Goal: Task Accomplishment & Management: Use online tool/utility

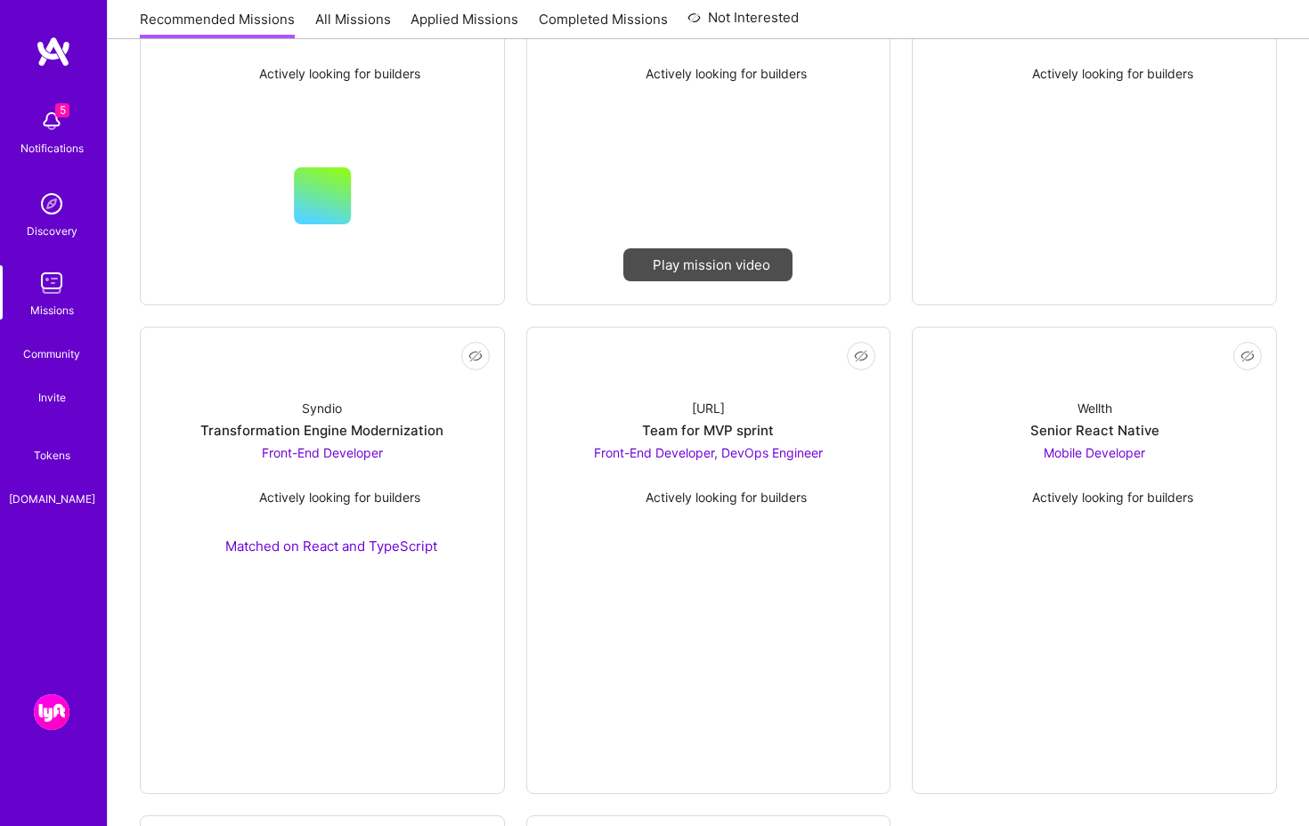
scroll to position [492, 0]
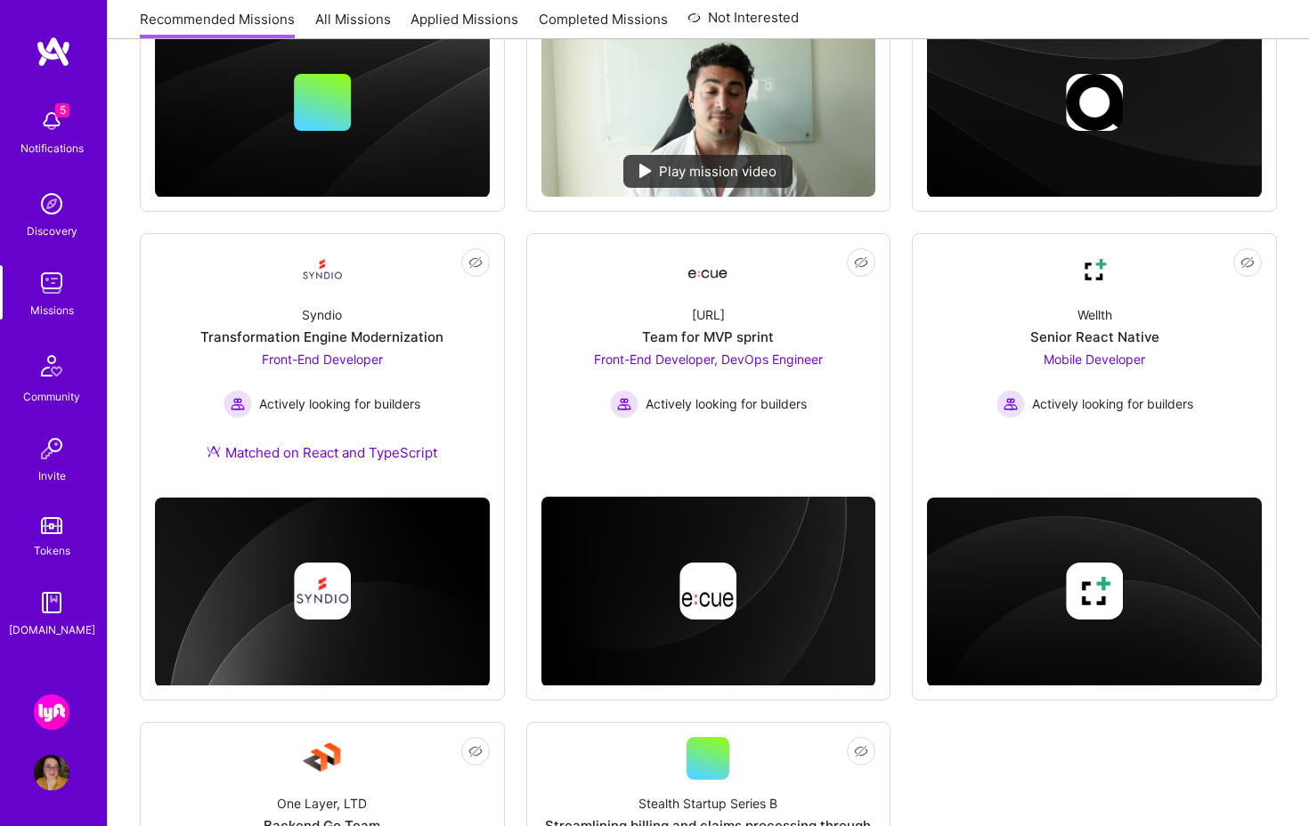
click at [48, 719] on img at bounding box center [52, 713] width 36 height 36
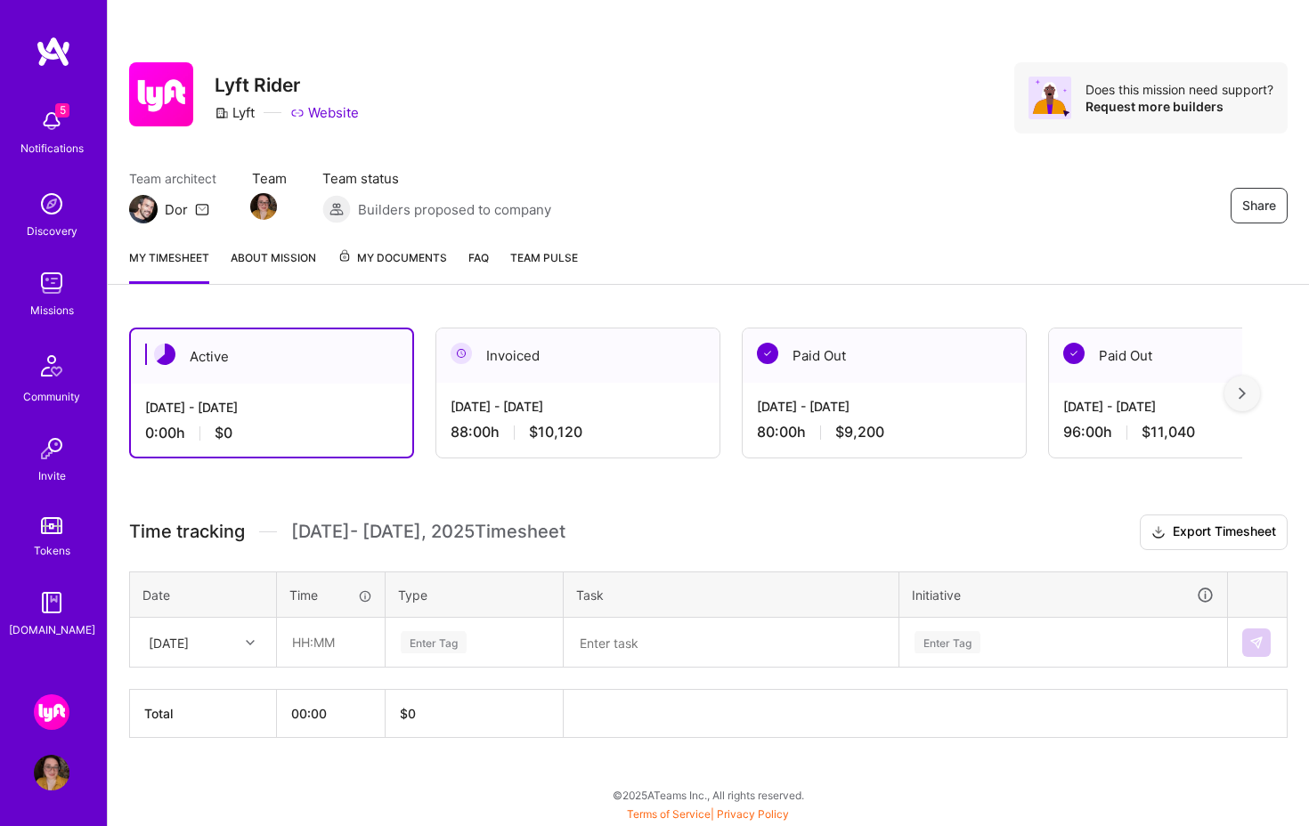
click at [224, 643] on div "[DATE]" at bounding box center [189, 642] width 99 height 29
click at [218, 687] on div "[DATE]" at bounding box center [203, 693] width 144 height 33
click at [339, 650] on input "text" at bounding box center [331, 642] width 106 height 47
type input "08:00"
click at [468, 638] on div "Enter Tag" at bounding box center [474, 642] width 151 height 22
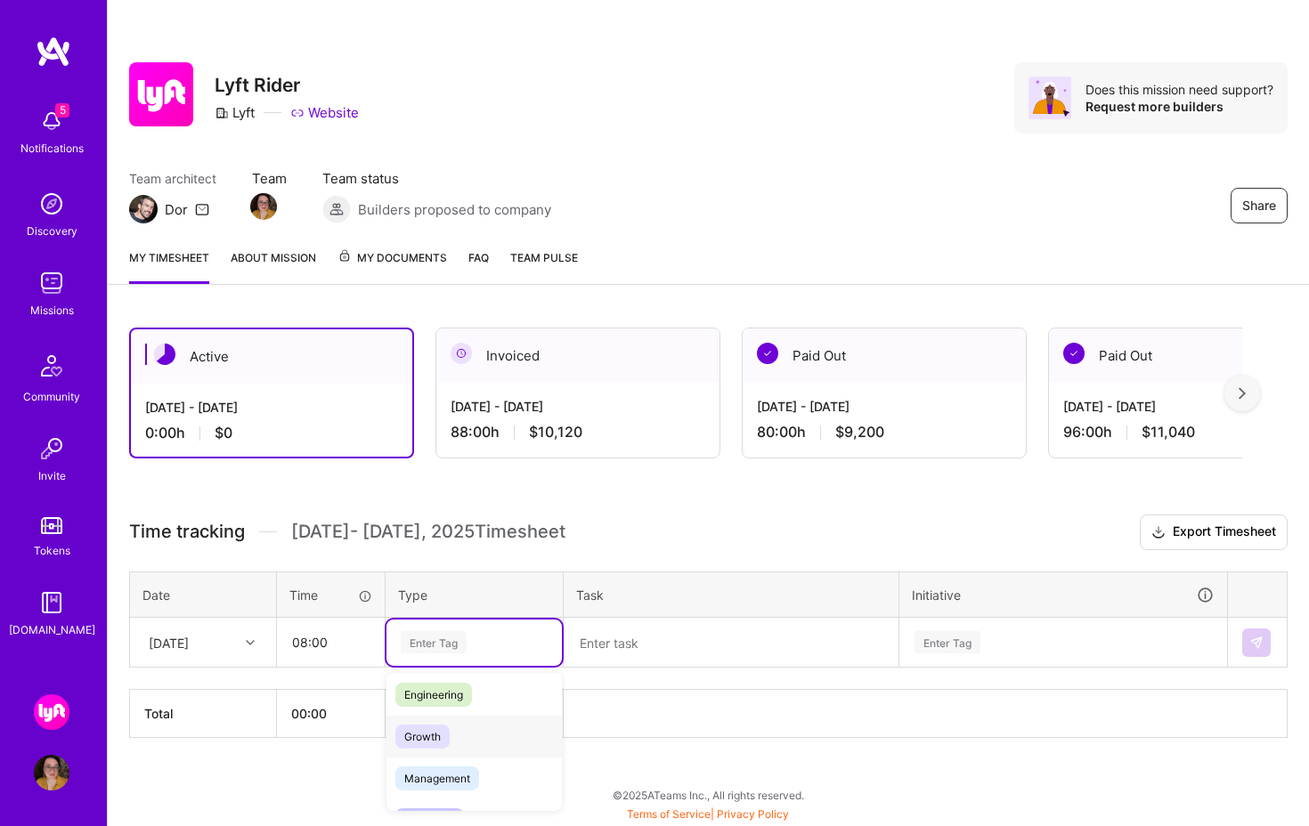
scroll to position [113, 0]
click at [455, 719] on span "Engineering" at bounding box center [433, 714] width 77 height 24
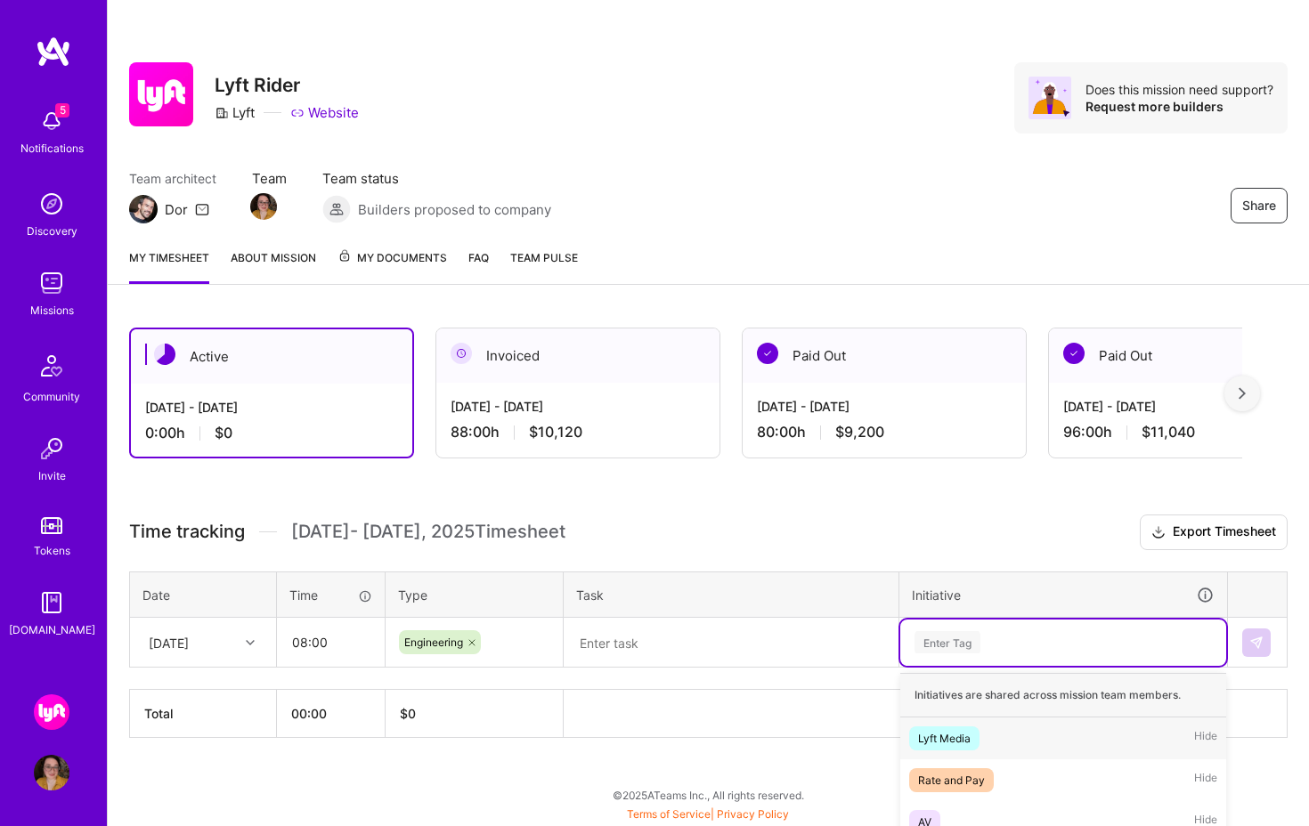
scroll to position [211, 0]
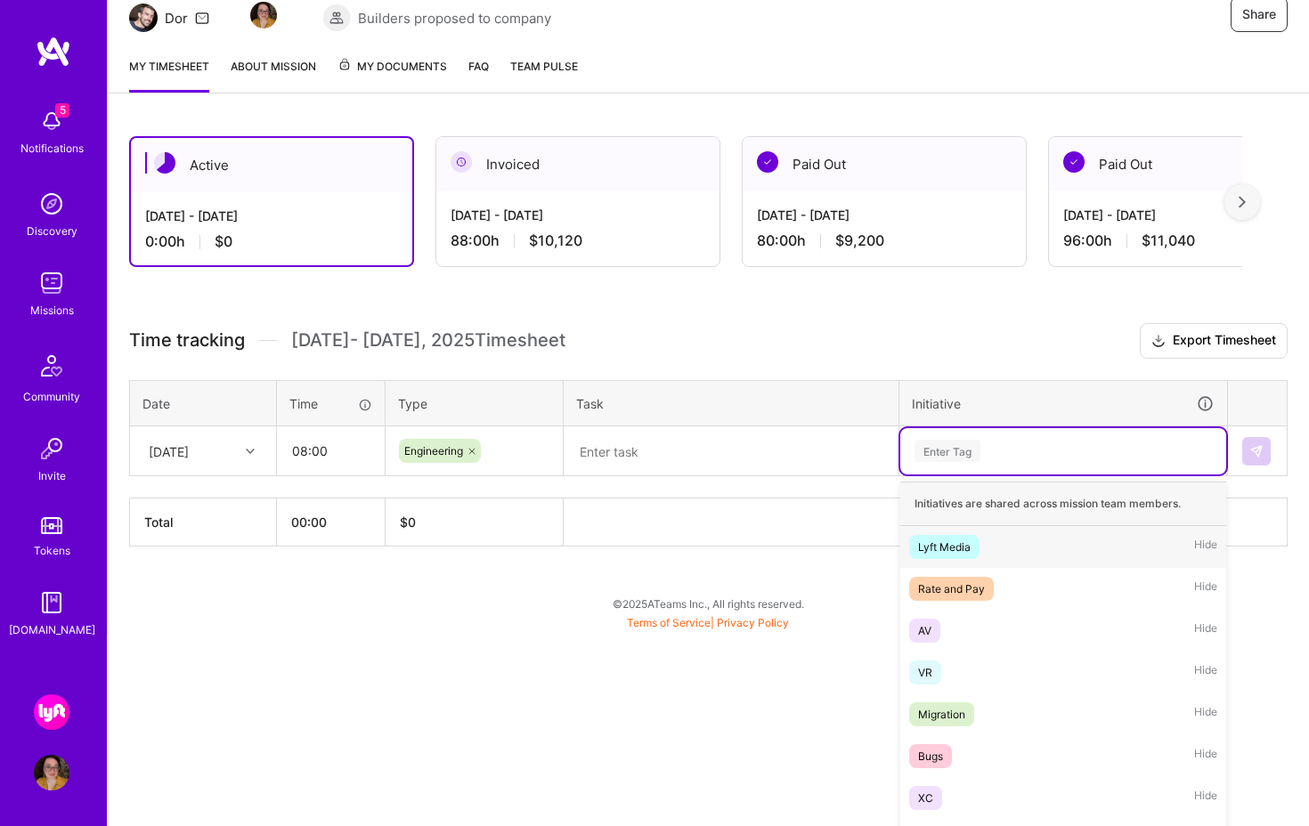
click at [934, 475] on div "option Lyft Media focused, 1 of 11. 11 results available. Use Up and Down to ch…" at bounding box center [1063, 451] width 326 height 46
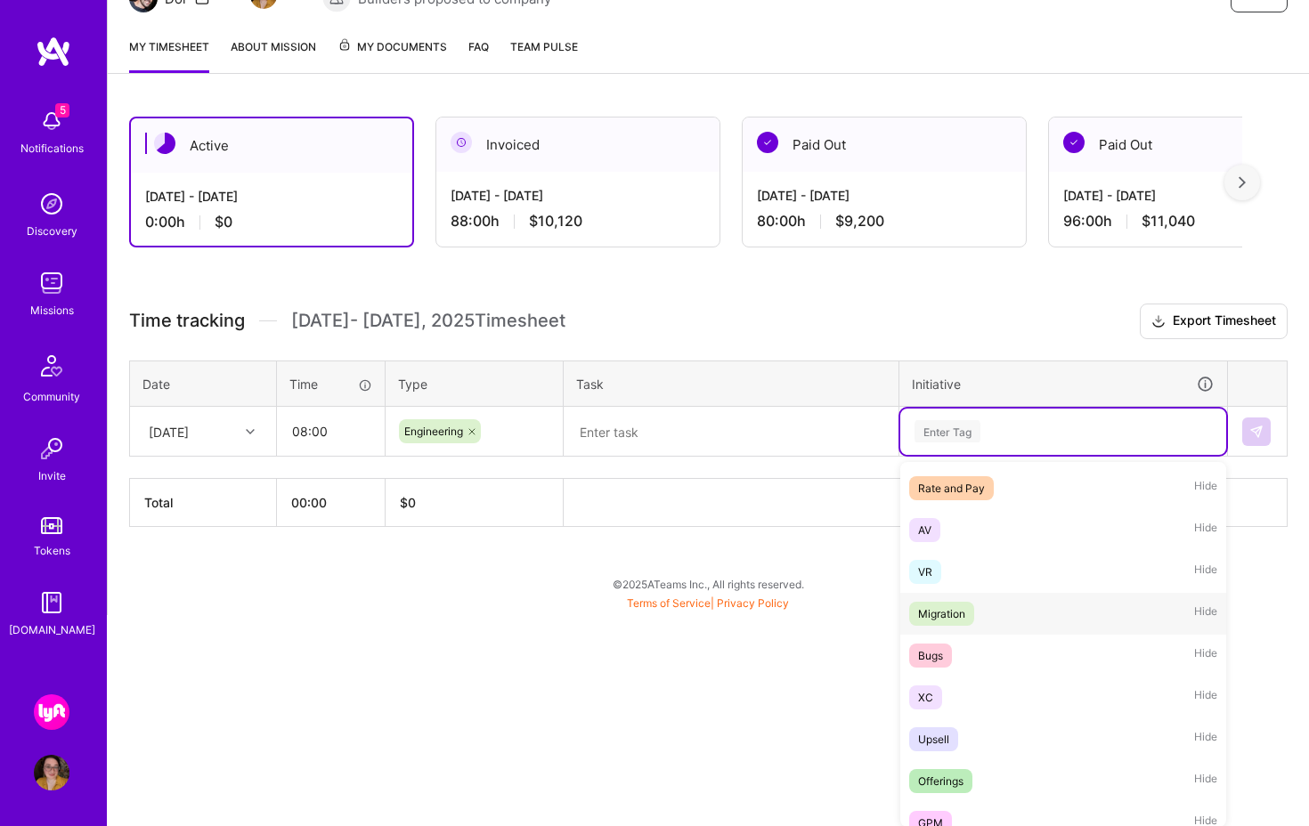
scroll to position [102, 0]
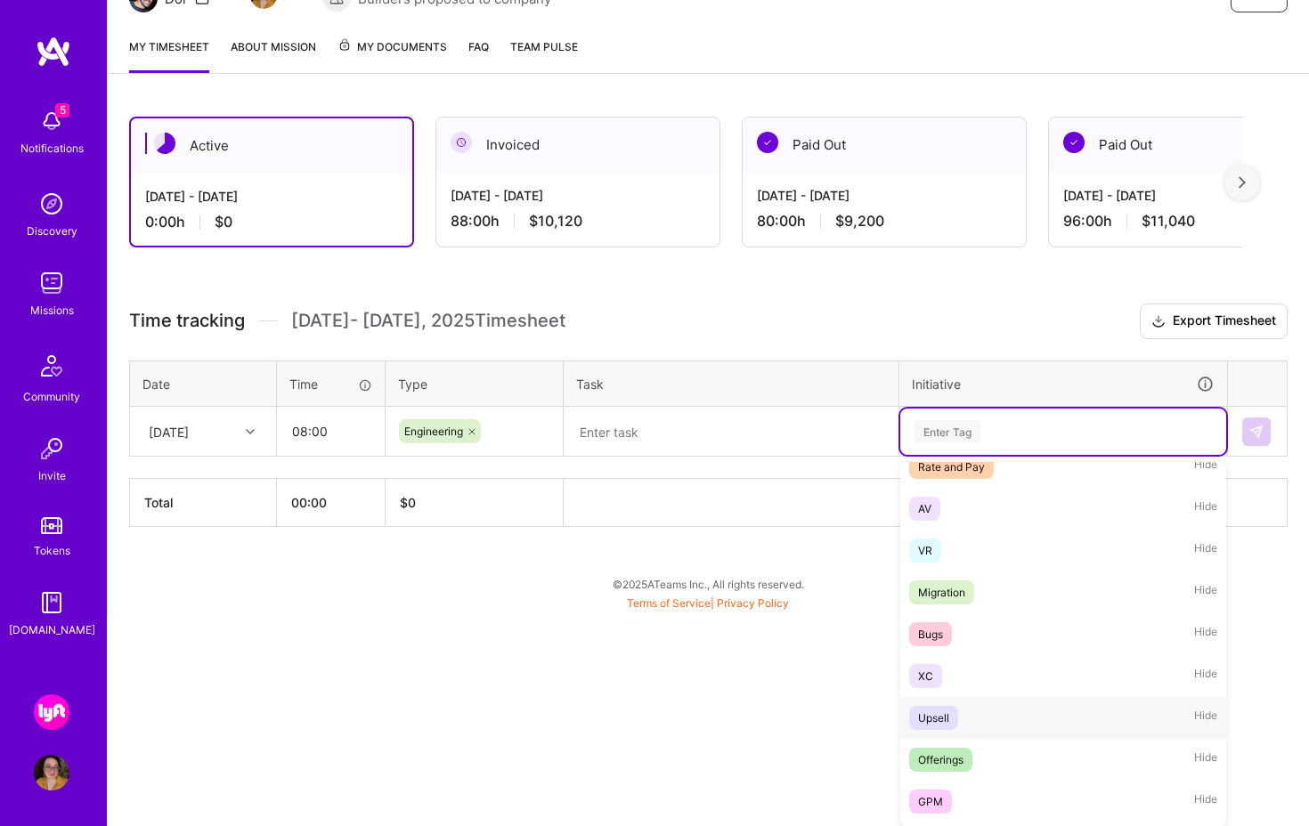
click at [975, 715] on div "Upsell Hide" at bounding box center [1063, 718] width 326 height 42
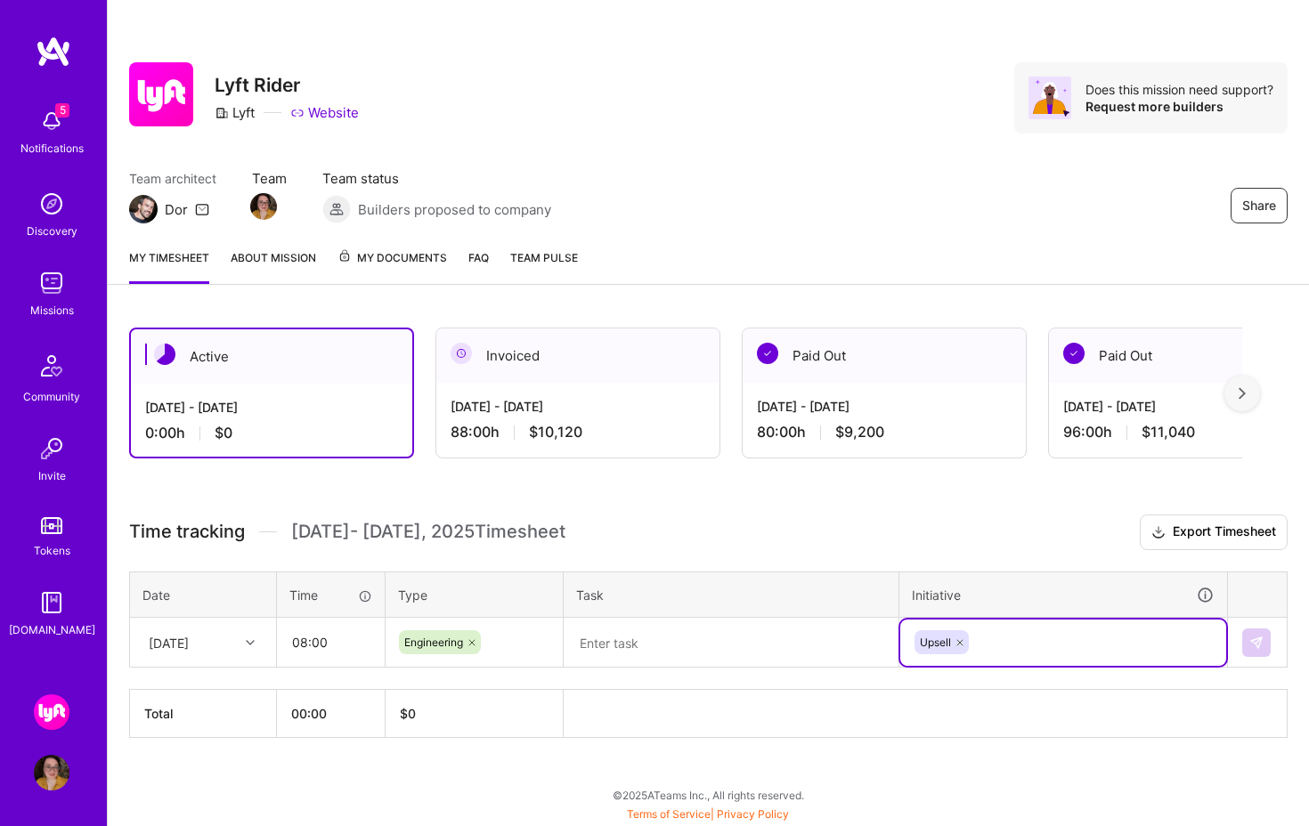
scroll to position [0, 0]
click at [782, 643] on div at bounding box center [731, 643] width 333 height 0
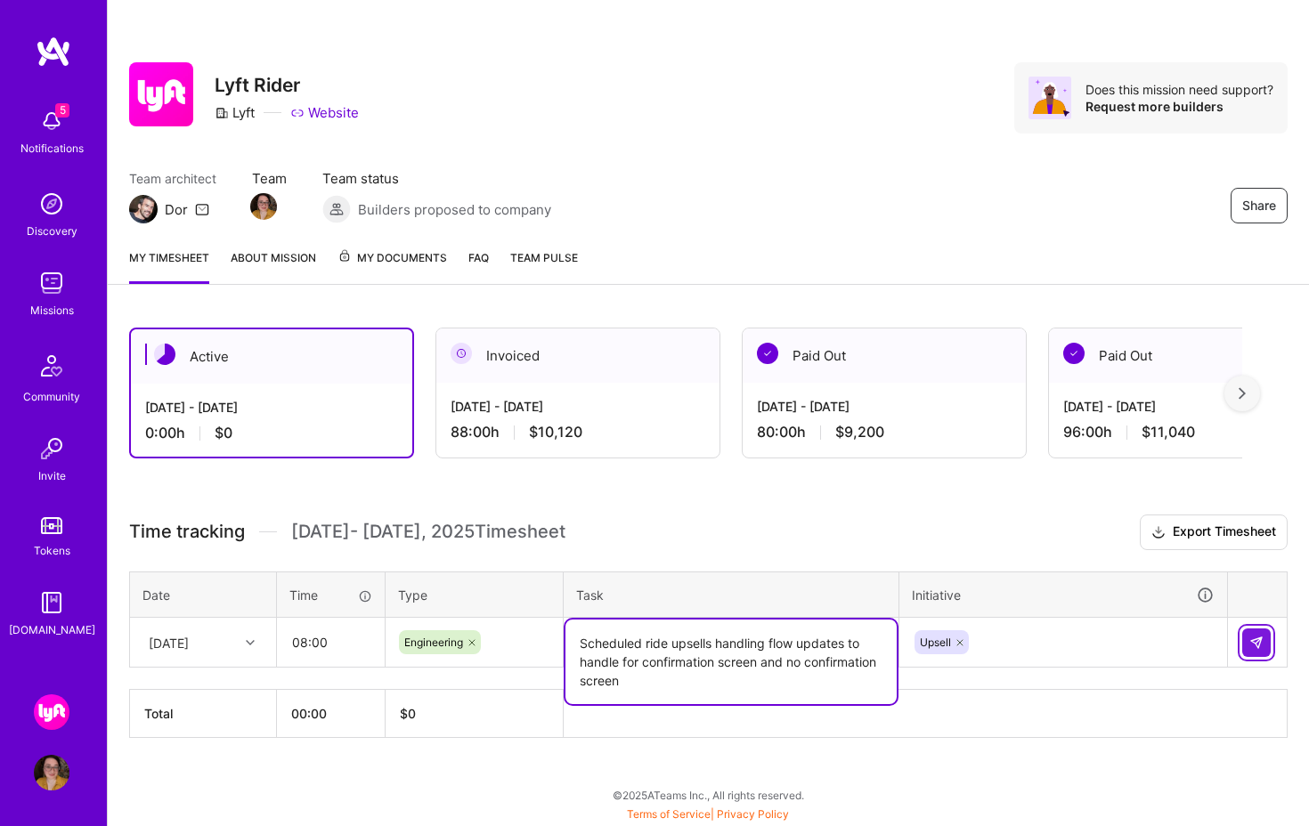
type textarea "Scheduled ride upsells handling flow updates to handle for confirmation screen …"
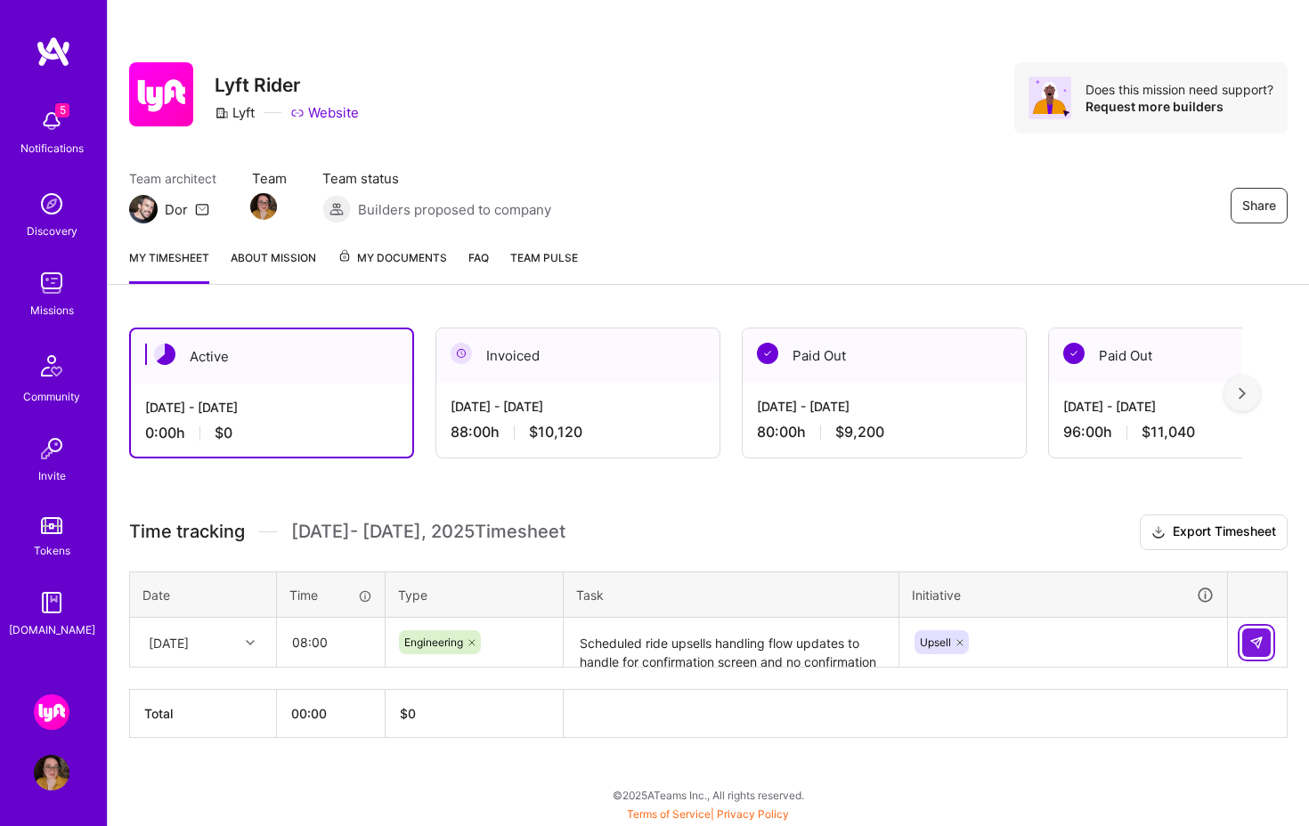
click at [1259, 645] on img at bounding box center [1257, 643] width 14 height 14
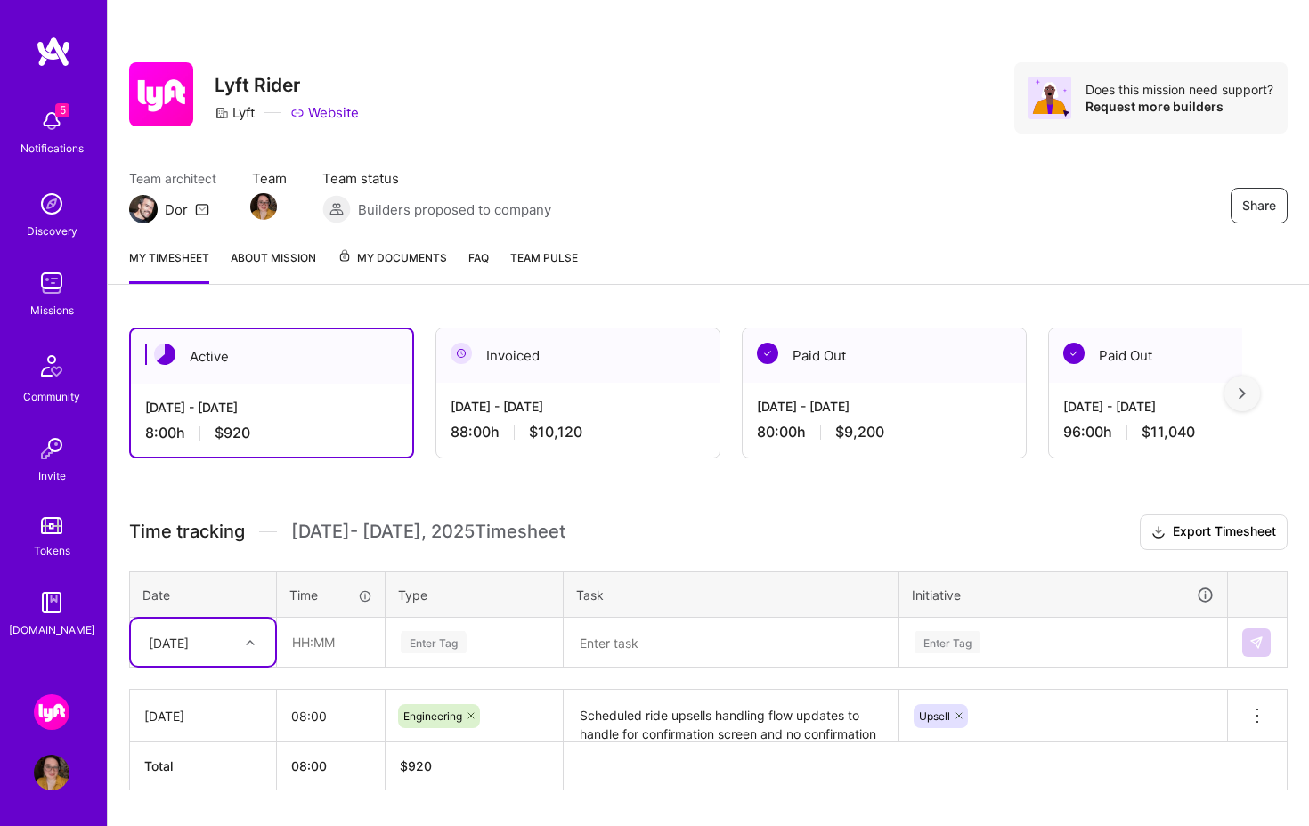
scroll to position [51, 0]
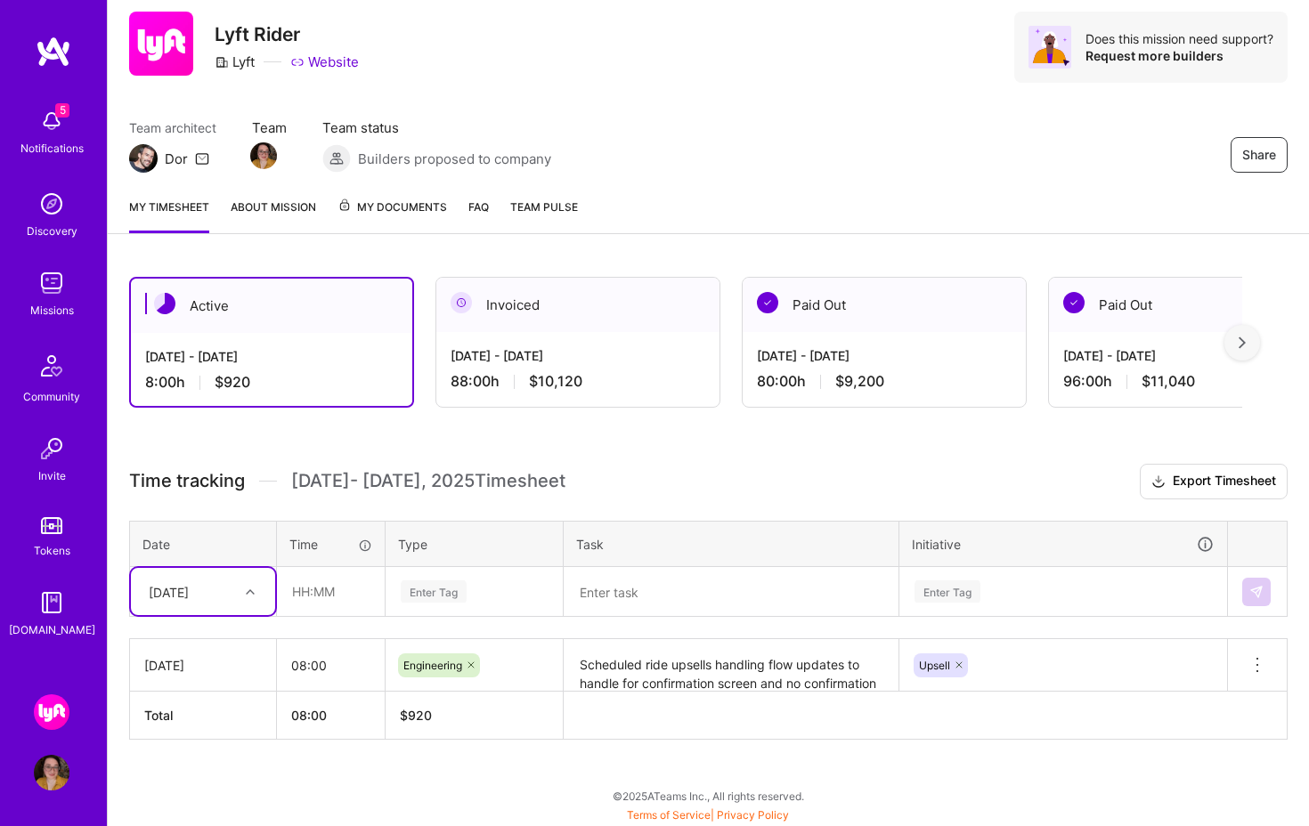
click at [188, 594] on div "[DATE]" at bounding box center [169, 591] width 40 height 19
click at [192, 639] on div "[DATE]" at bounding box center [203, 642] width 144 height 33
click at [349, 590] on input "text" at bounding box center [331, 591] width 106 height 47
click at [477, 591] on div "Enter Tag" at bounding box center [474, 592] width 151 height 22
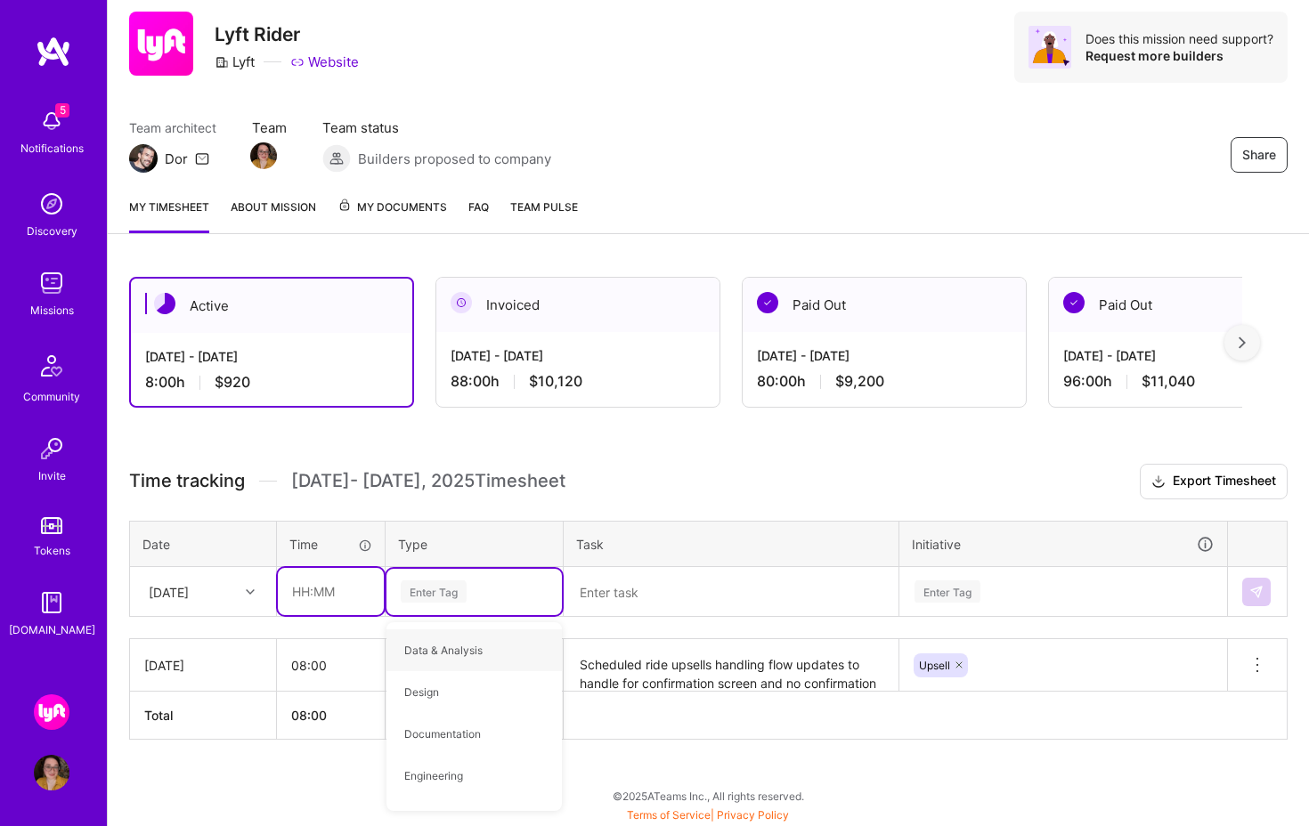
click at [368, 608] on input "text" at bounding box center [331, 591] width 106 height 47
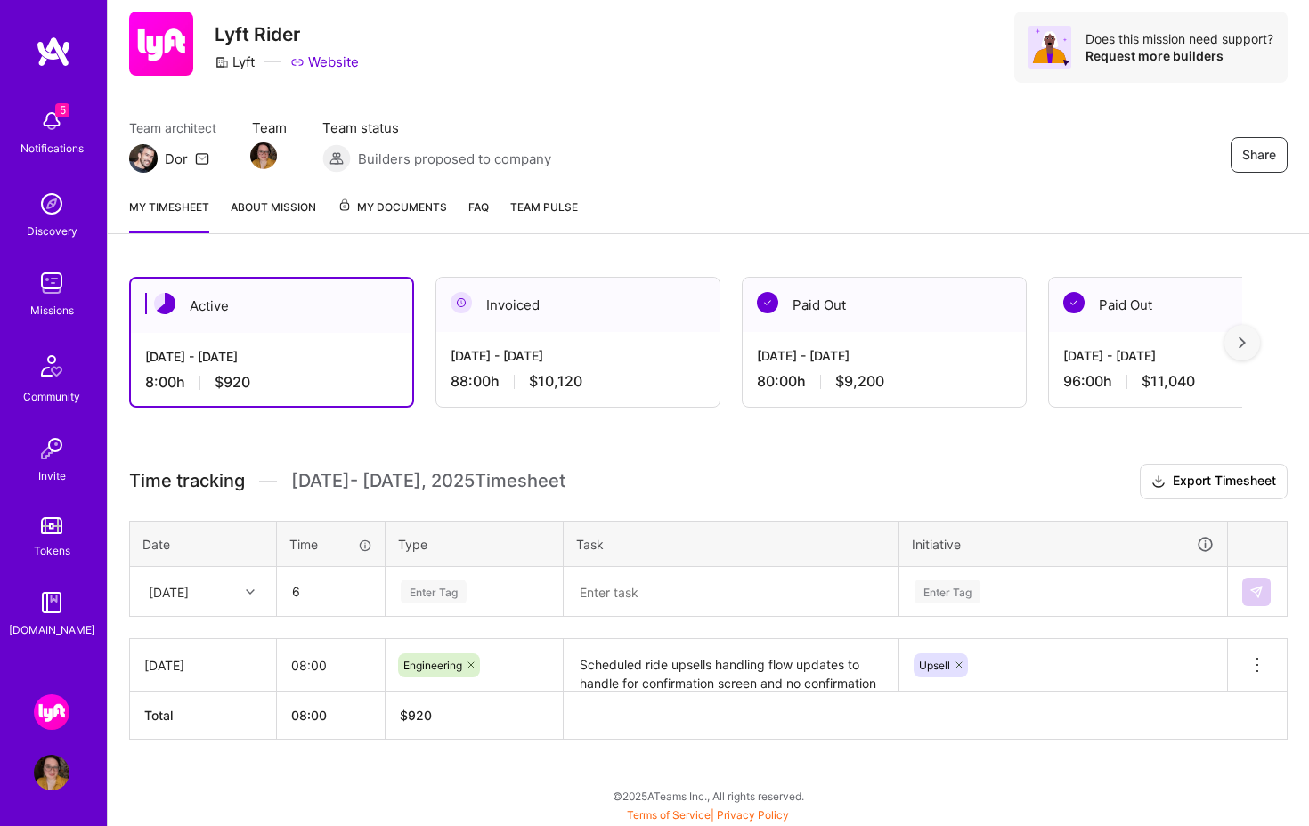
type input "06:00"
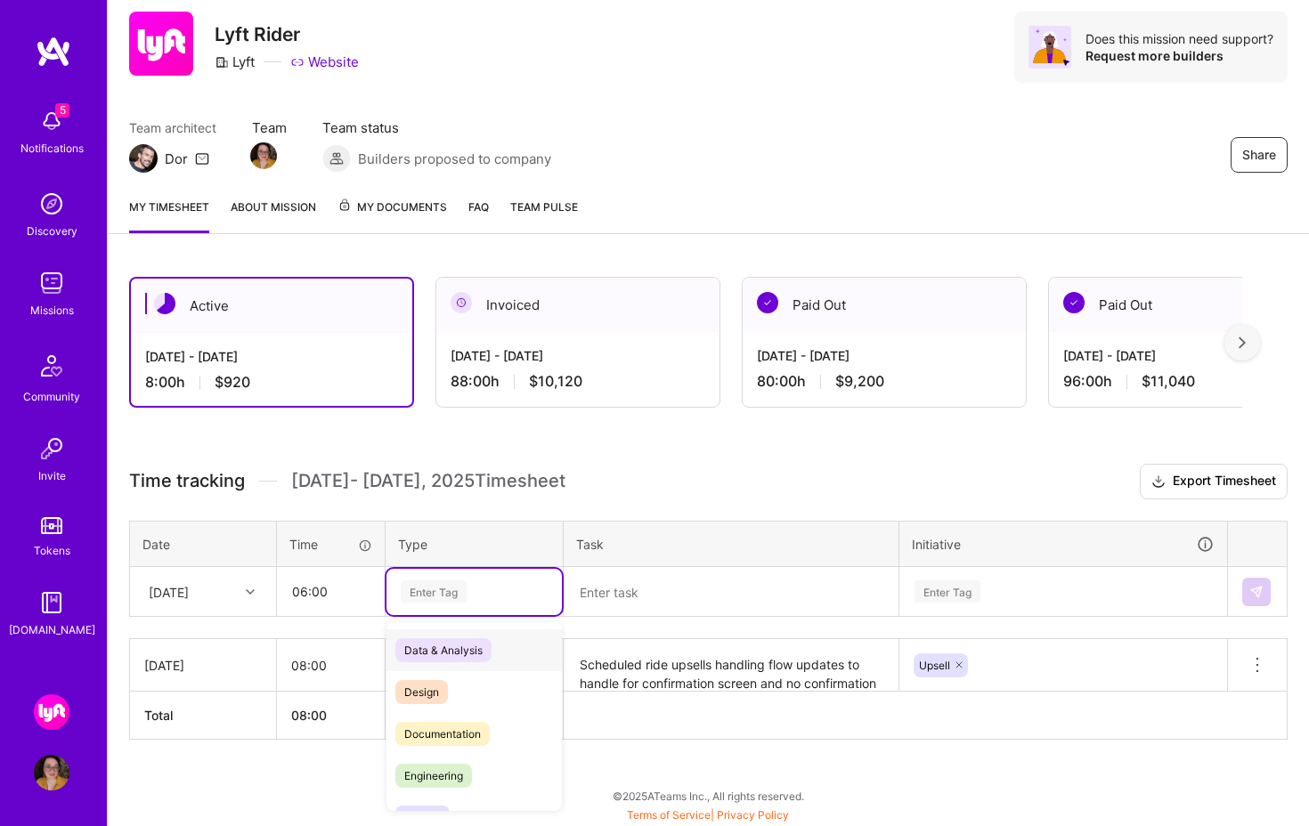
click at [472, 592] on div "Enter Tag" at bounding box center [474, 592] width 151 height 22
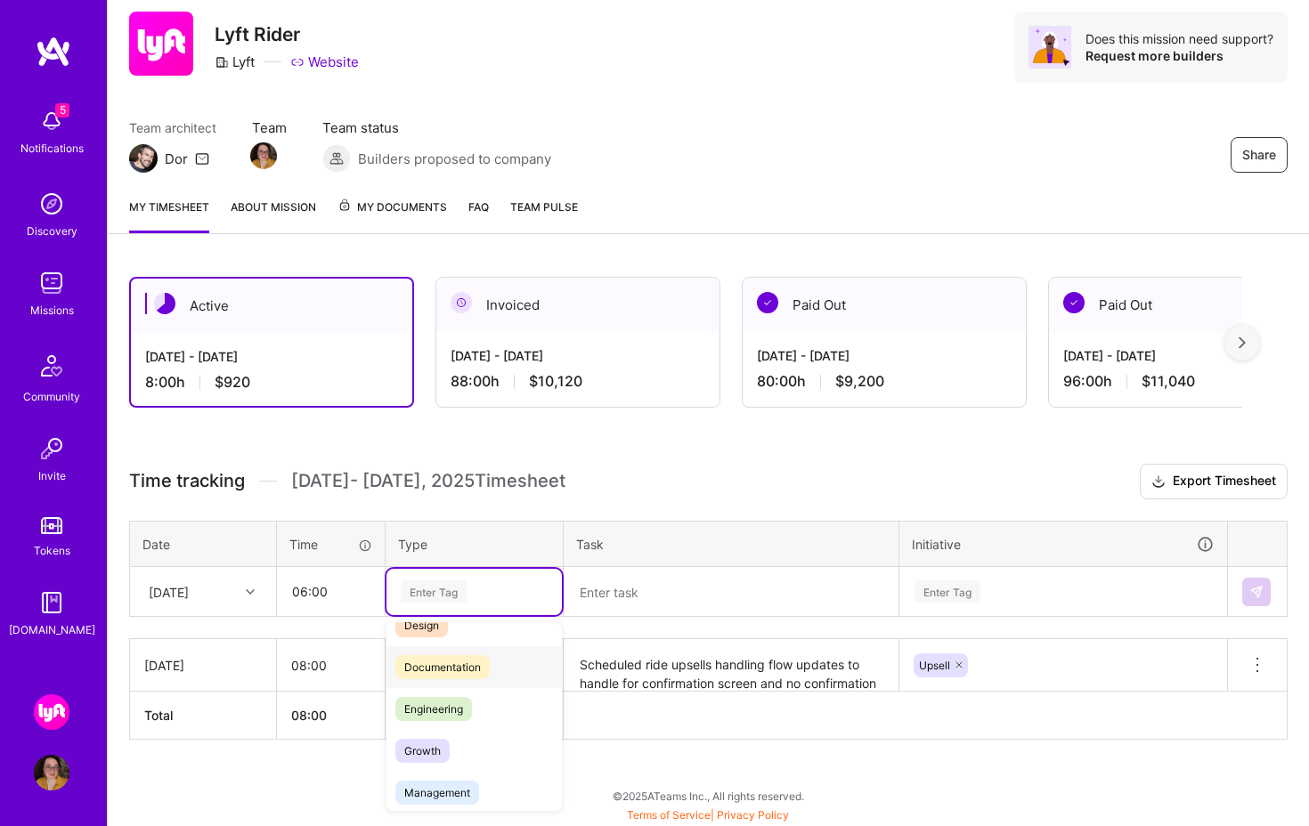
scroll to position [64, 0]
click at [496, 712] on div "Engineering" at bounding box center [474, 712] width 175 height 42
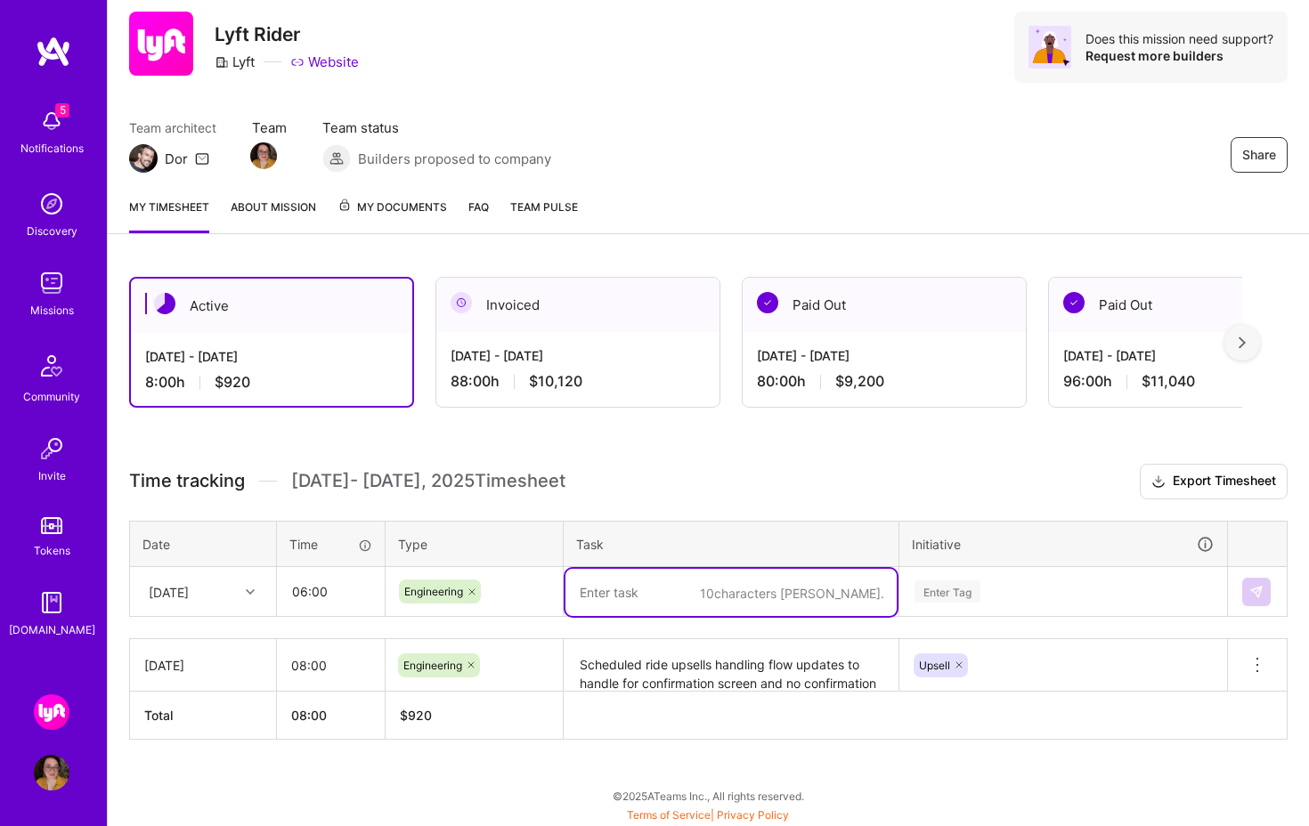
click at [695, 585] on textarea at bounding box center [731, 592] width 331 height 47
type textarea "L"
click at [818, 594] on textarea "- Last day eng handoff" at bounding box center [731, 592] width 331 height 47
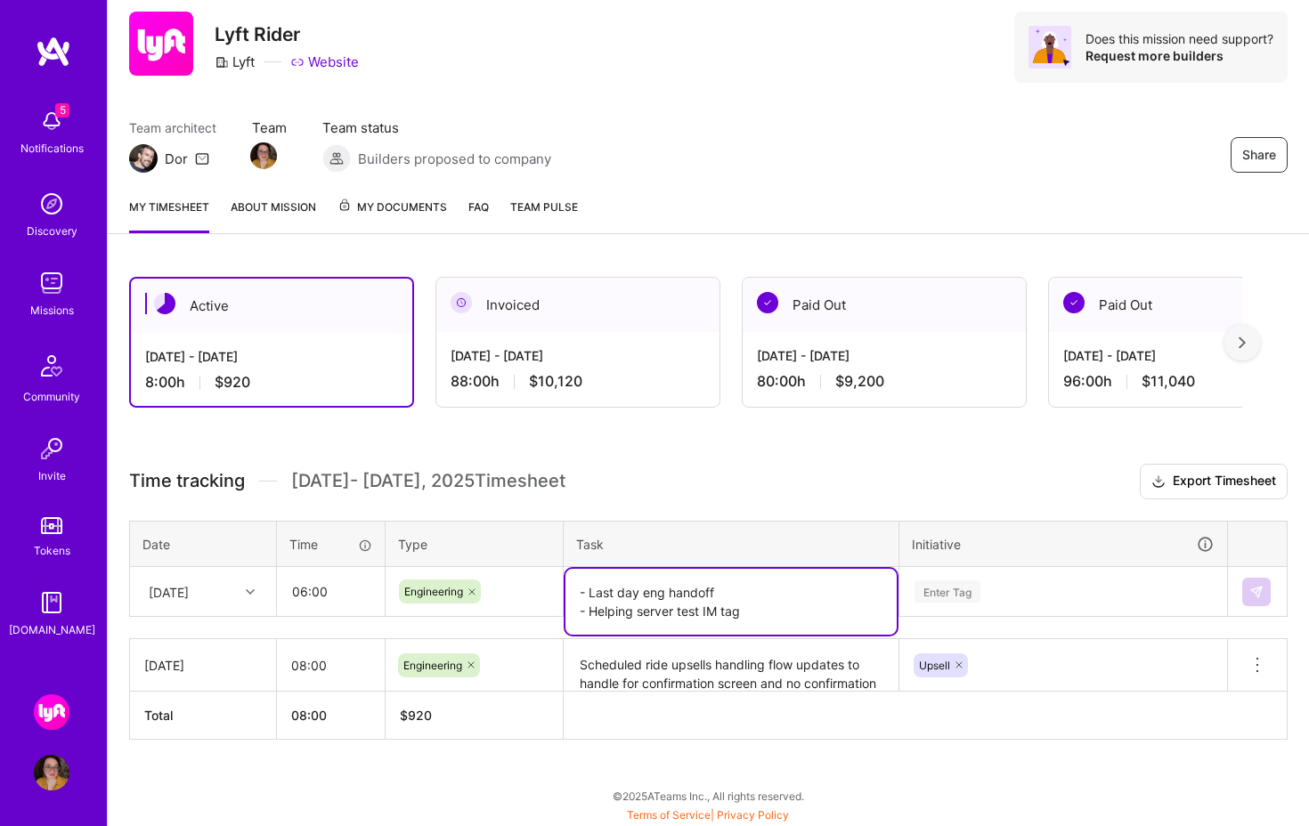
type textarea "- Last day eng handoff - Helping server test IM tag"
click at [1054, 596] on div "Enter Tag" at bounding box center [1063, 591] width 326 height 46
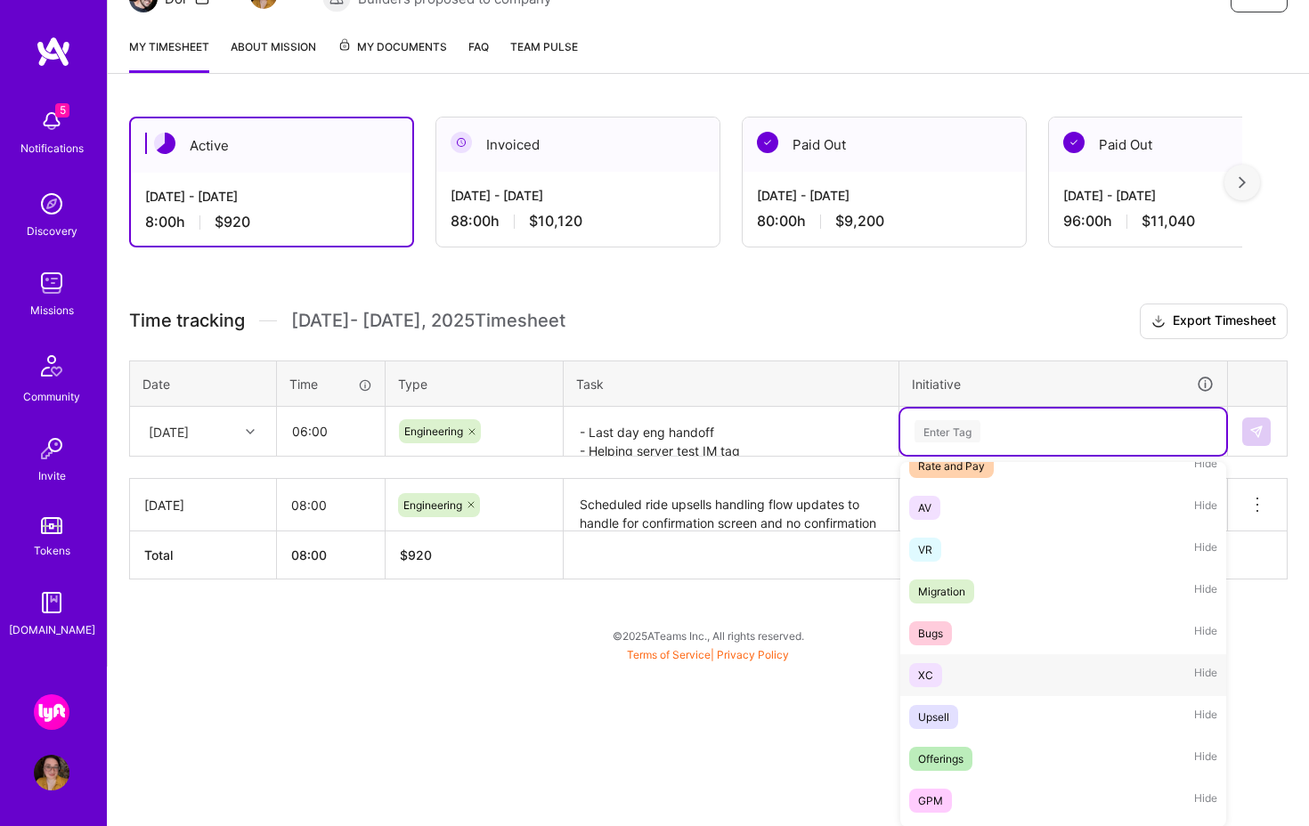
scroll to position [140, 0]
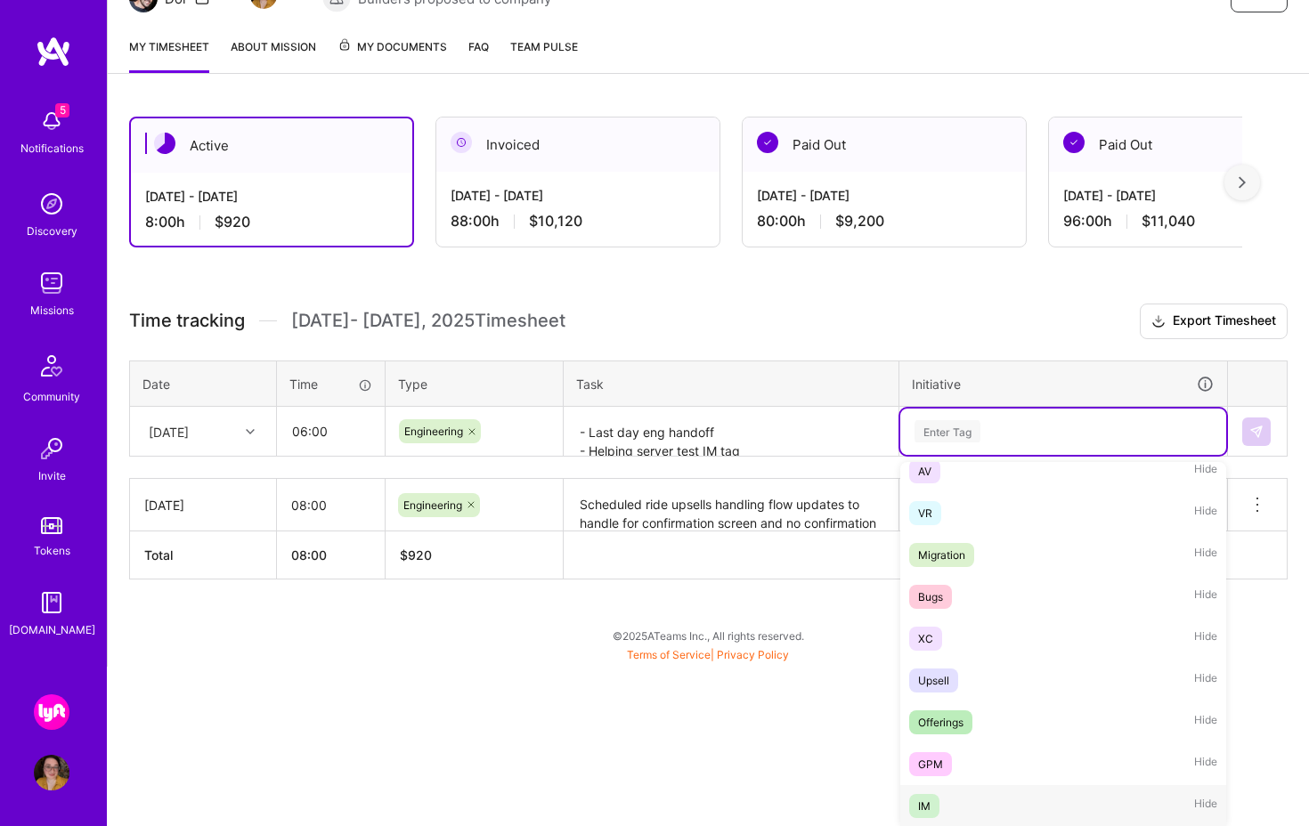
click at [967, 802] on div "IM Hide" at bounding box center [1063, 807] width 326 height 42
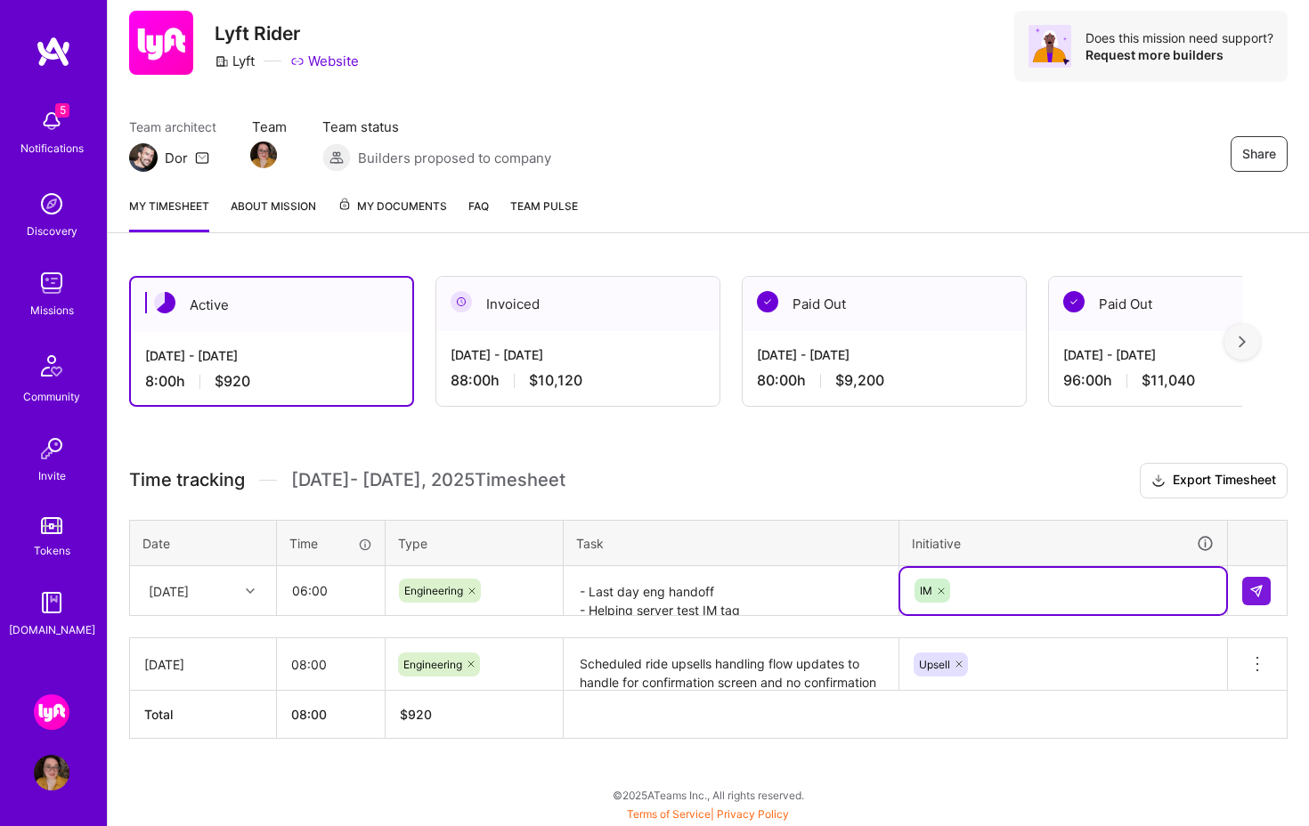
scroll to position [51, 0]
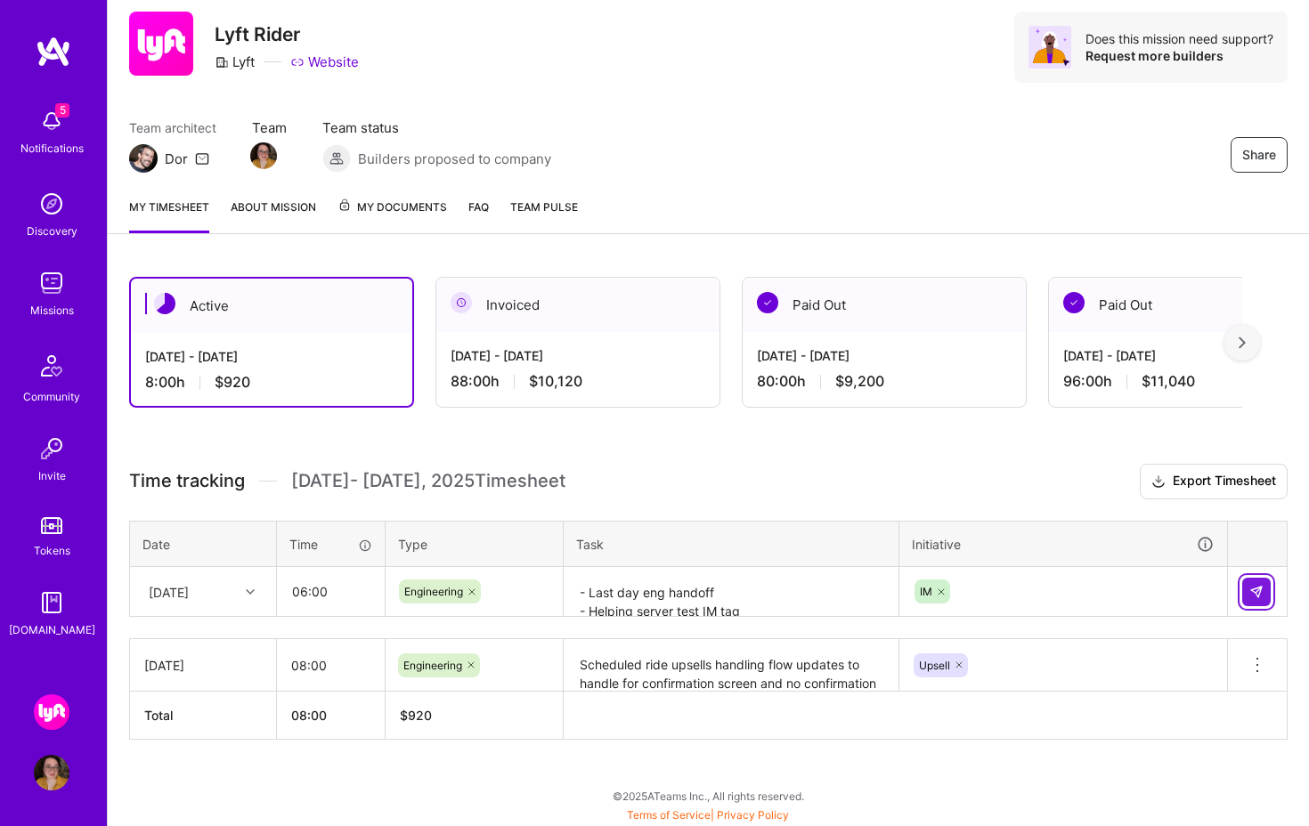
click at [1257, 602] on button at bounding box center [1256, 592] width 28 height 28
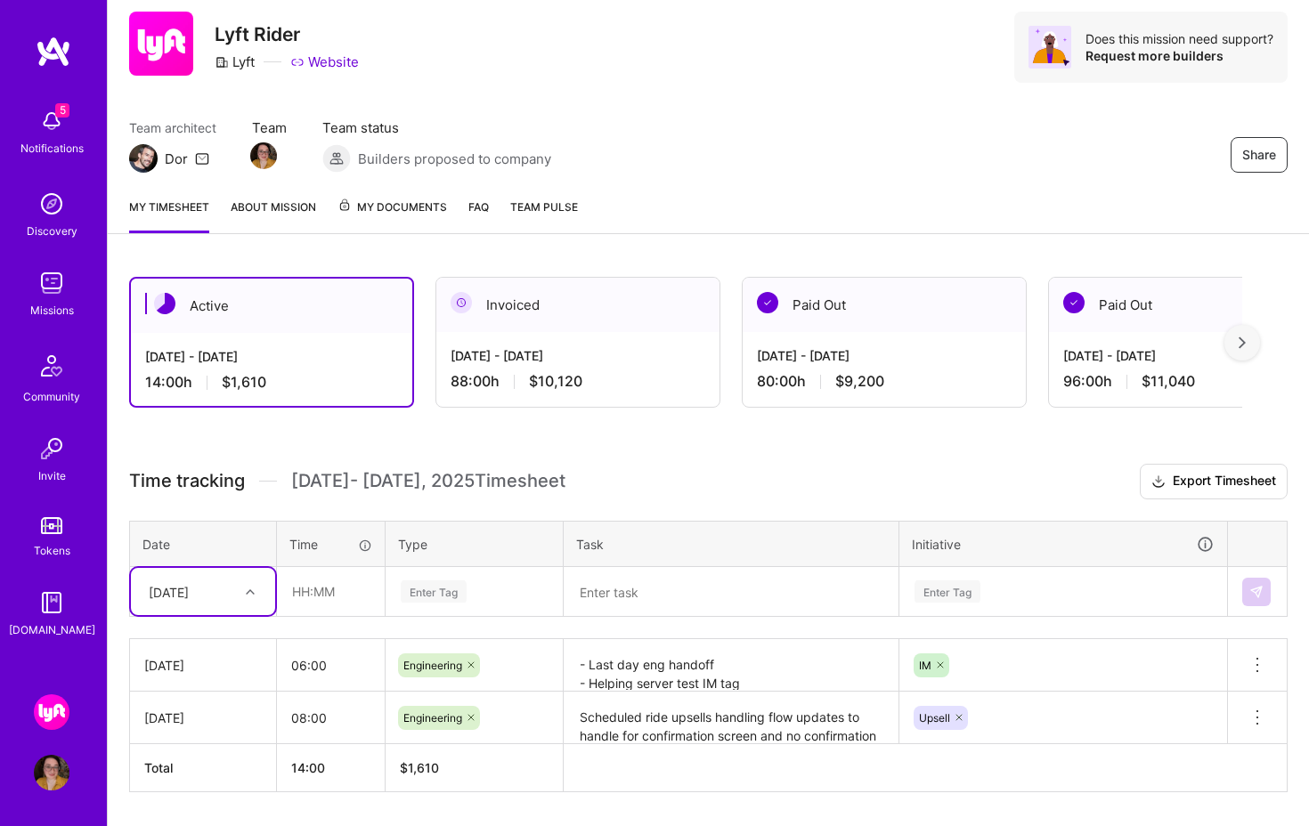
scroll to position [103, 0]
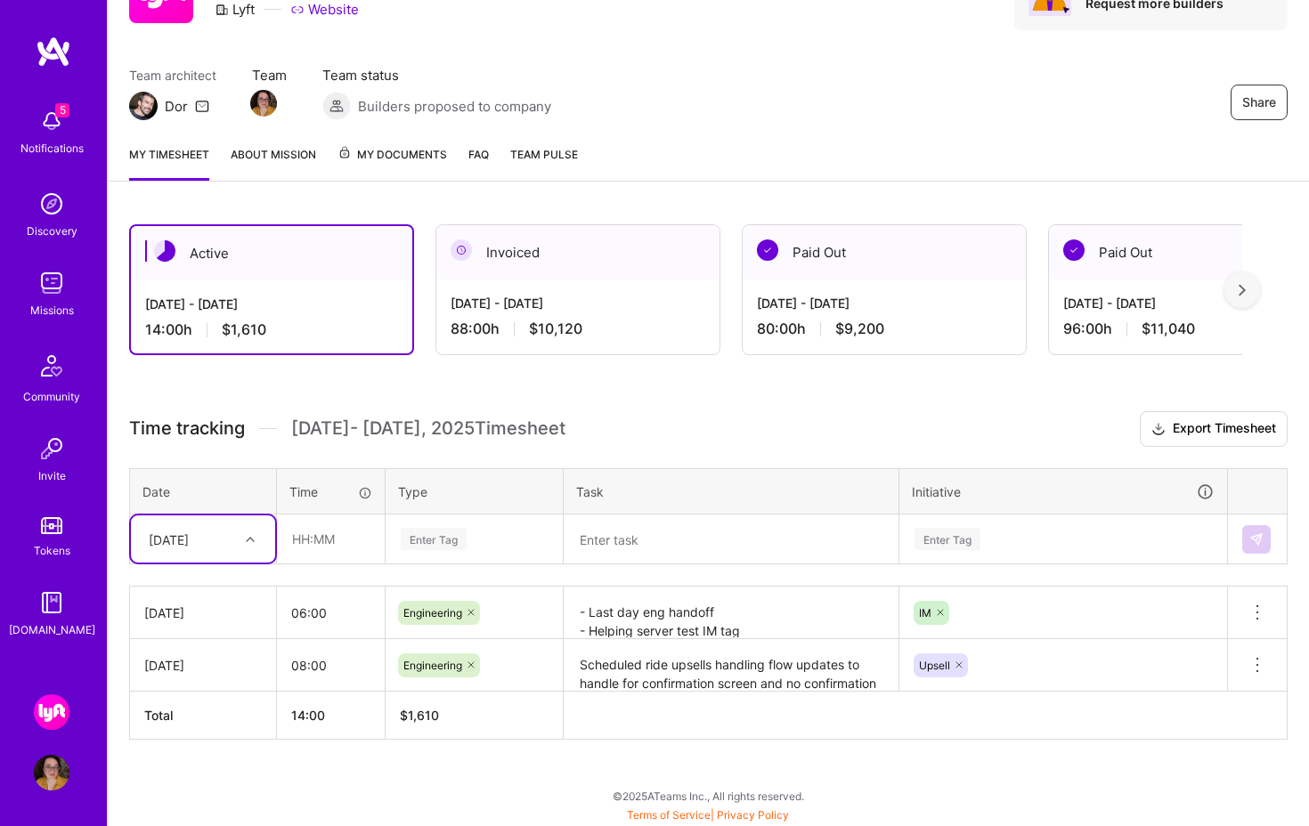
click at [395, 803] on div "Active [DATE] - [DATE] 14:00 h $1,610 Invoiced [DATE] - [DATE] 88:00 h $10,120 …" at bounding box center [708, 515] width 1201 height 624
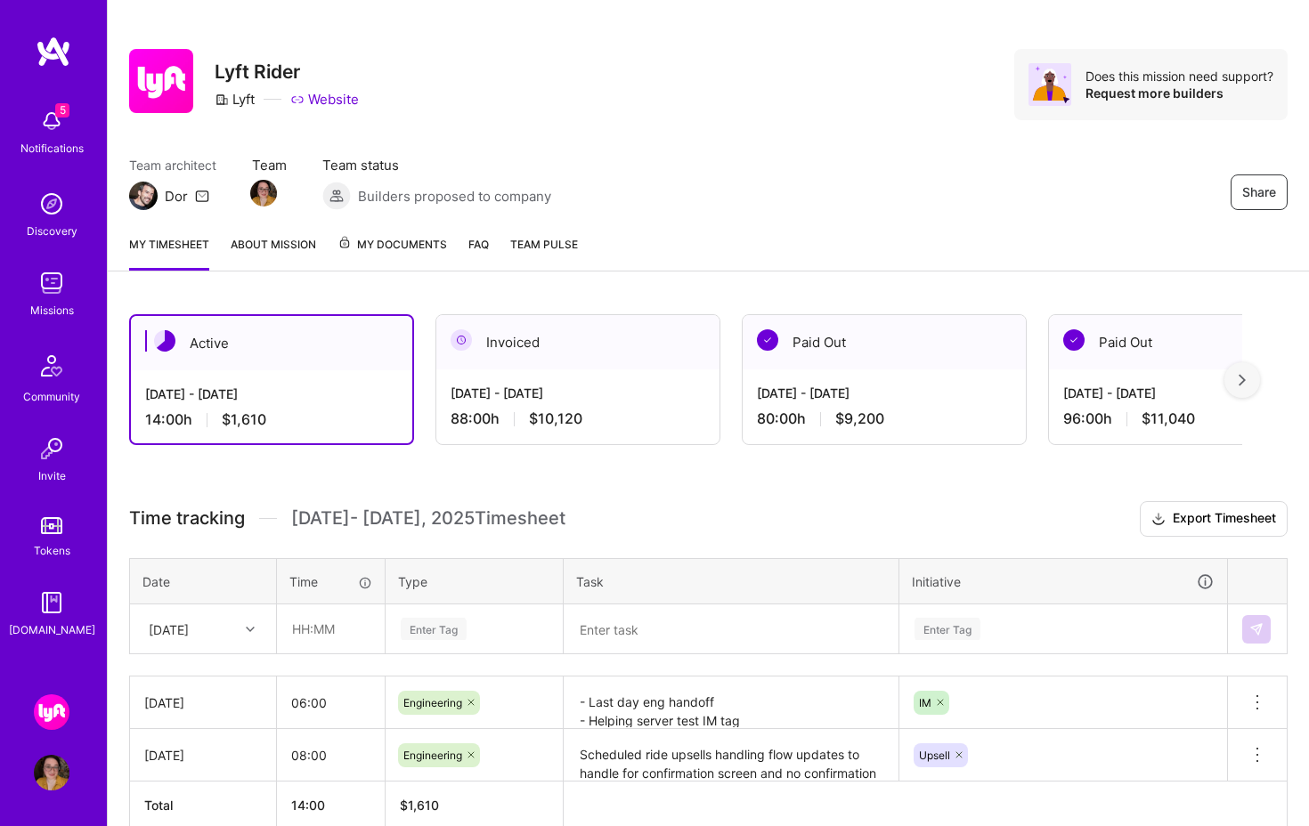
scroll to position [0, 0]
